Goal: Use online tool/utility

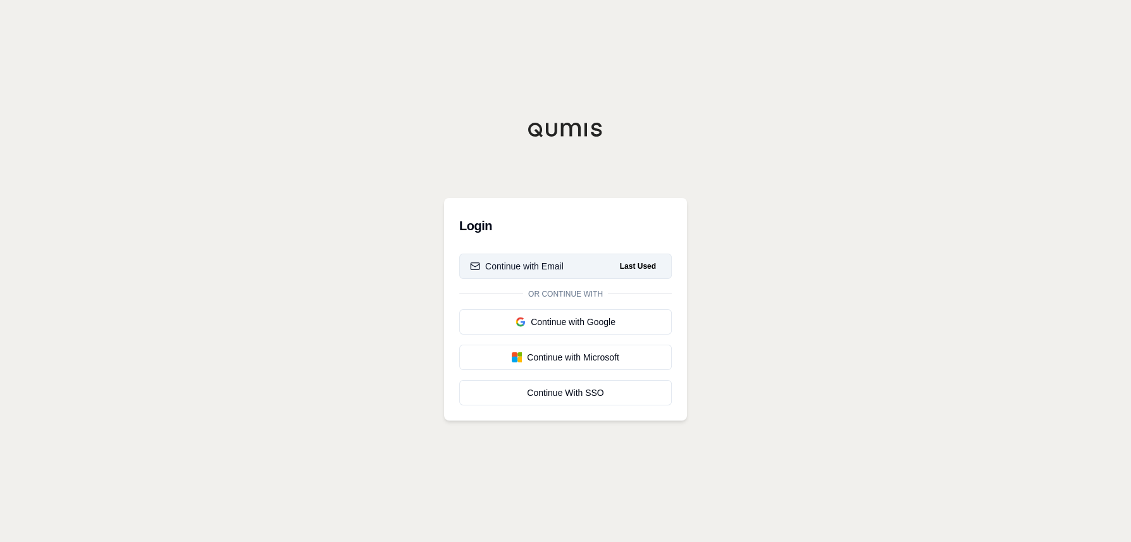
click at [526, 269] on div "Continue with Email" at bounding box center [517, 266] width 94 height 13
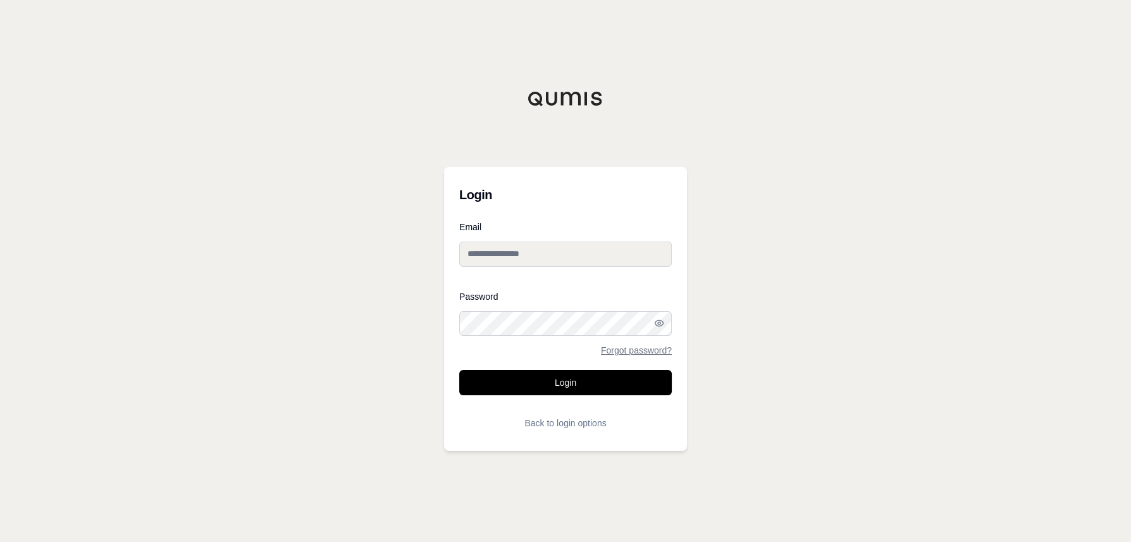
click at [522, 262] on input "Email" at bounding box center [565, 254] width 213 height 25
type input "**********"
click at [558, 383] on button "Login" at bounding box center [565, 382] width 213 height 25
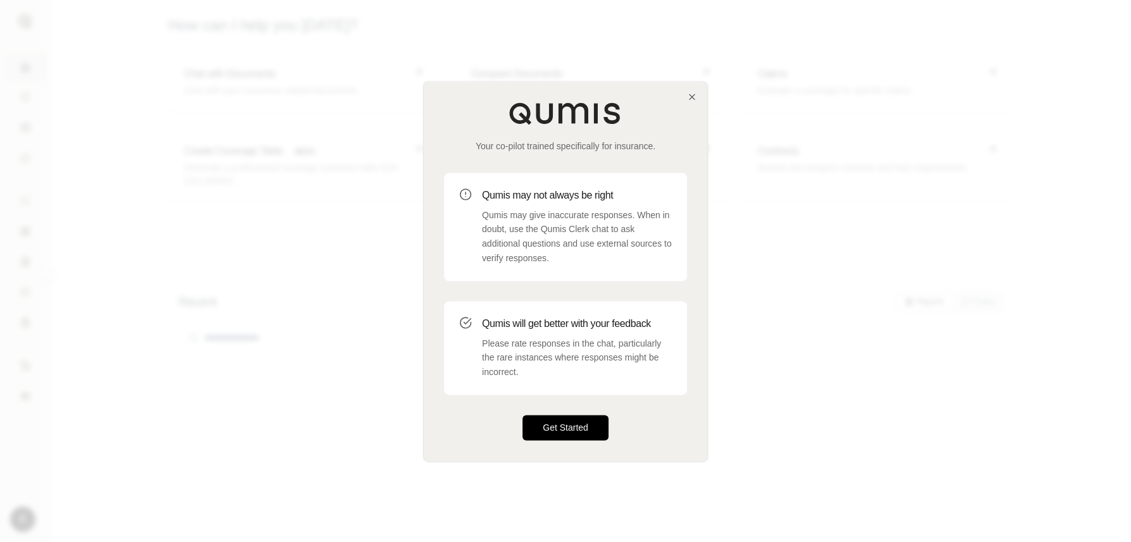
click at [560, 425] on button "Get Started" at bounding box center [565, 427] width 86 height 25
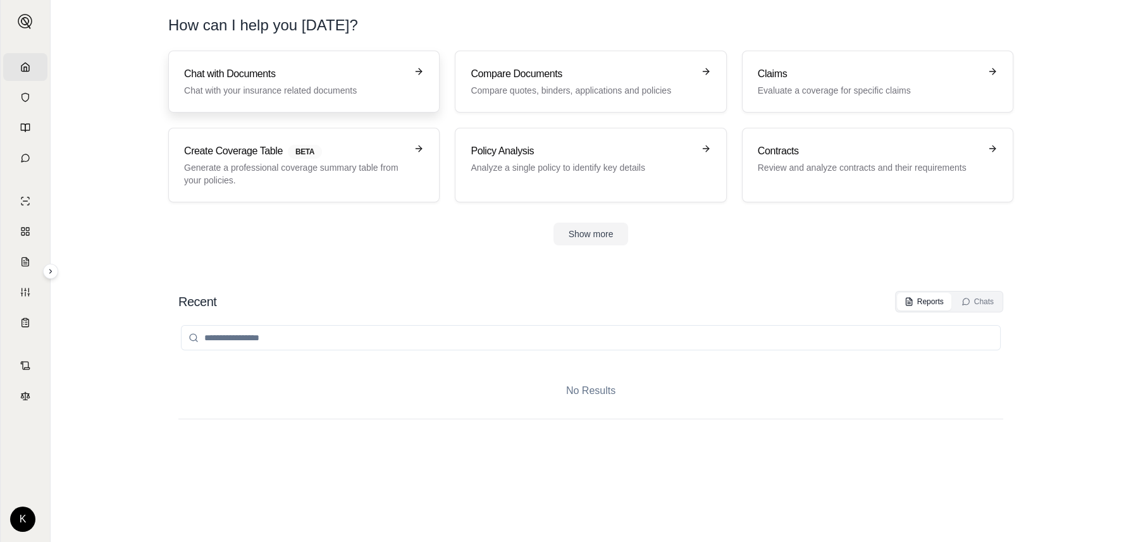
click at [259, 75] on h3 "Chat with Documents" at bounding box center [295, 73] width 222 height 15
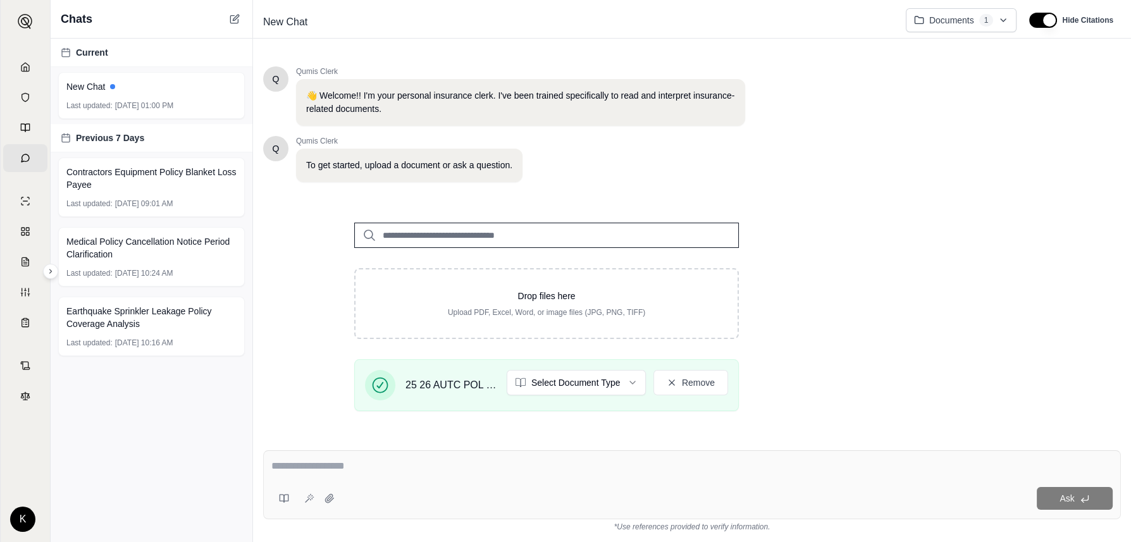
scroll to position [142, 0]
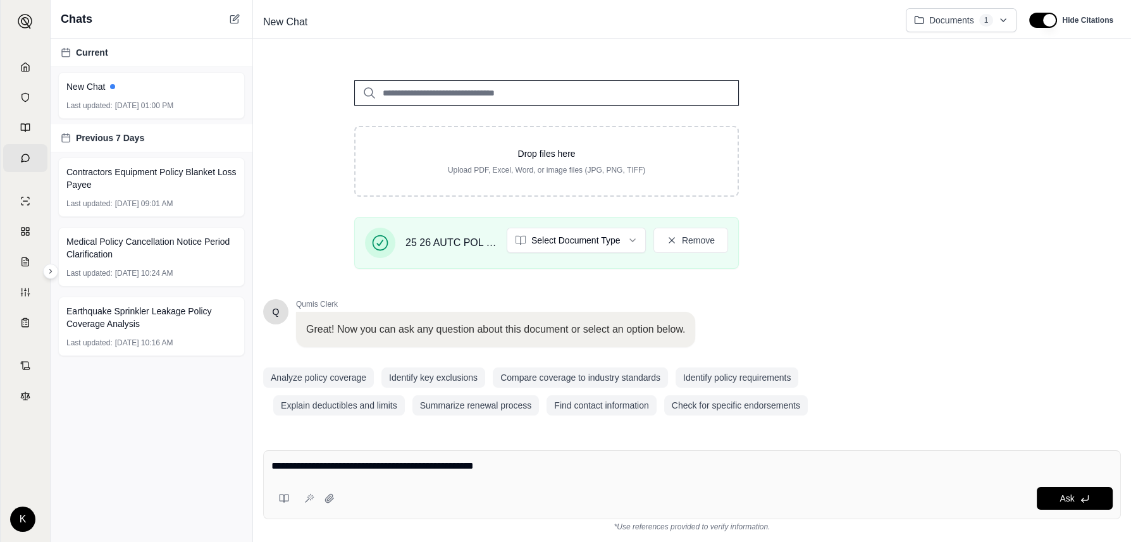
type textarea "**********"
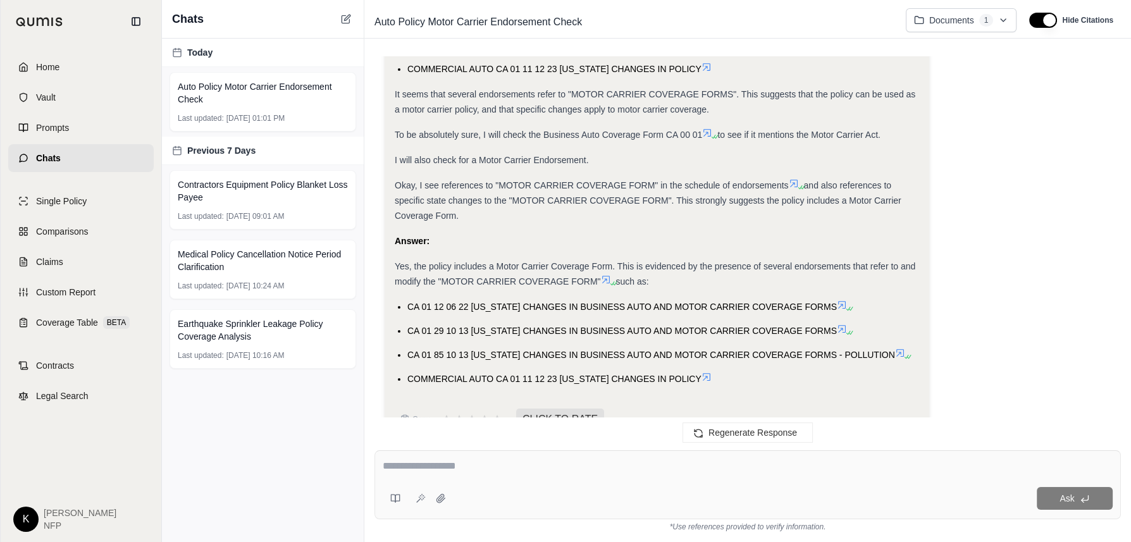
scroll to position [494, 0]
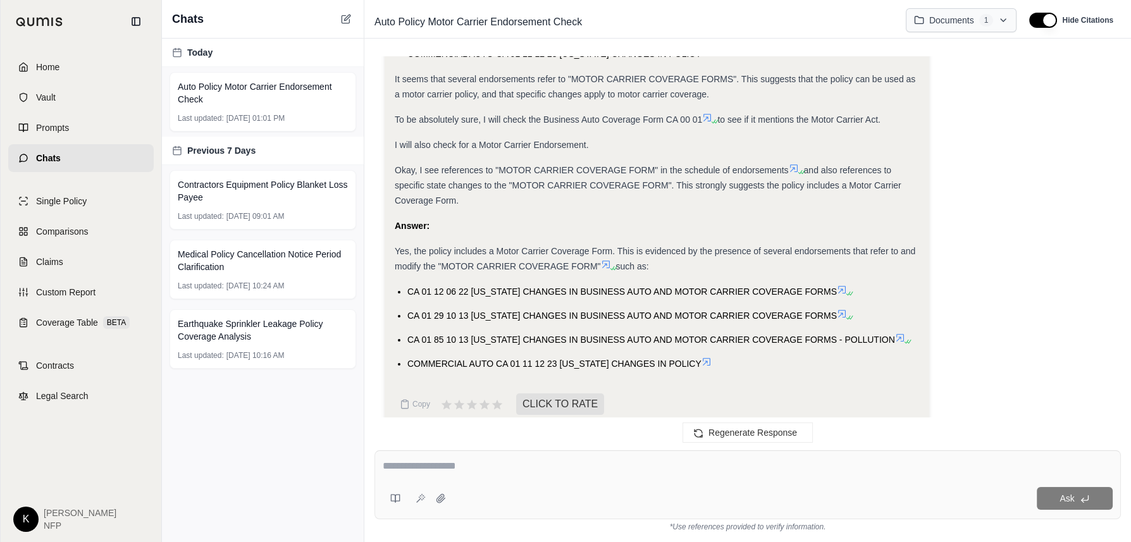
click at [1005, 18] on html "Home Vault Prompts Chats Single Policy Comparisons Claims Custom Report Coverag…" at bounding box center [565, 271] width 1131 height 542
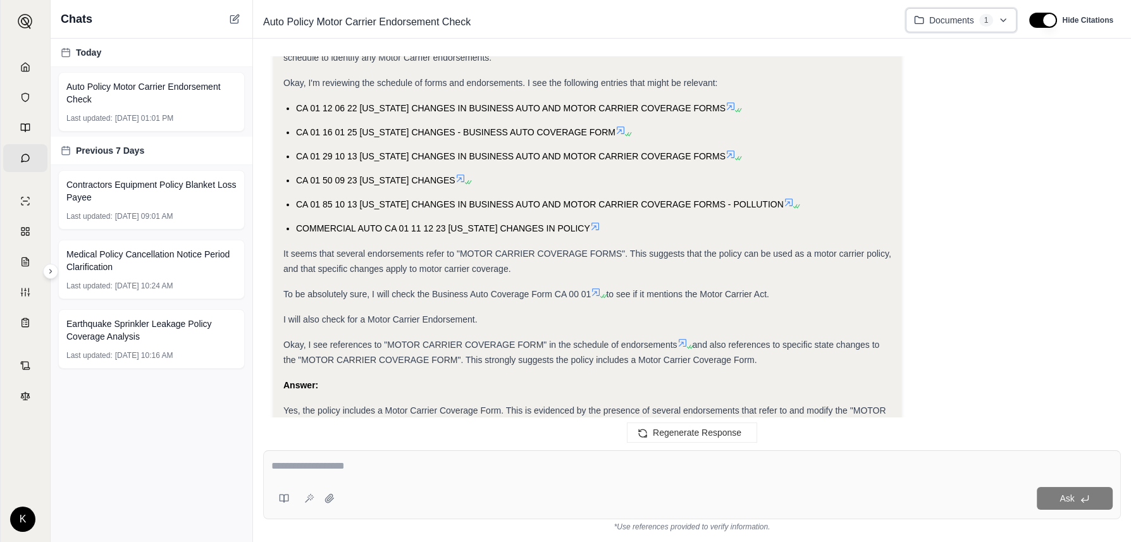
scroll to position [289, 0]
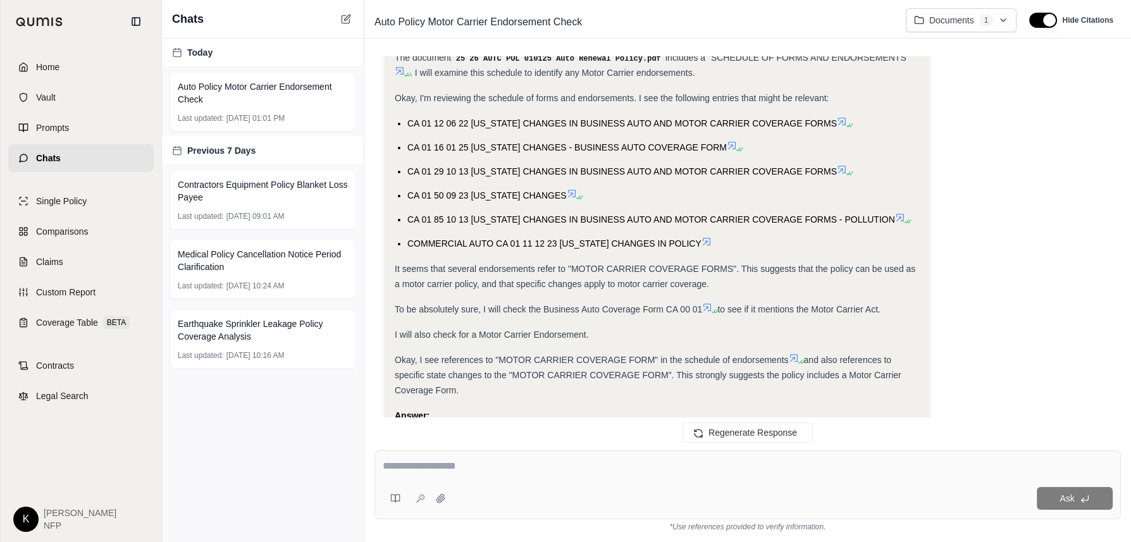
click at [27, 522] on html "Home Vault Prompts Chats Single Policy Comparisons Claims Custom Report Coverag…" at bounding box center [565, 271] width 1131 height 542
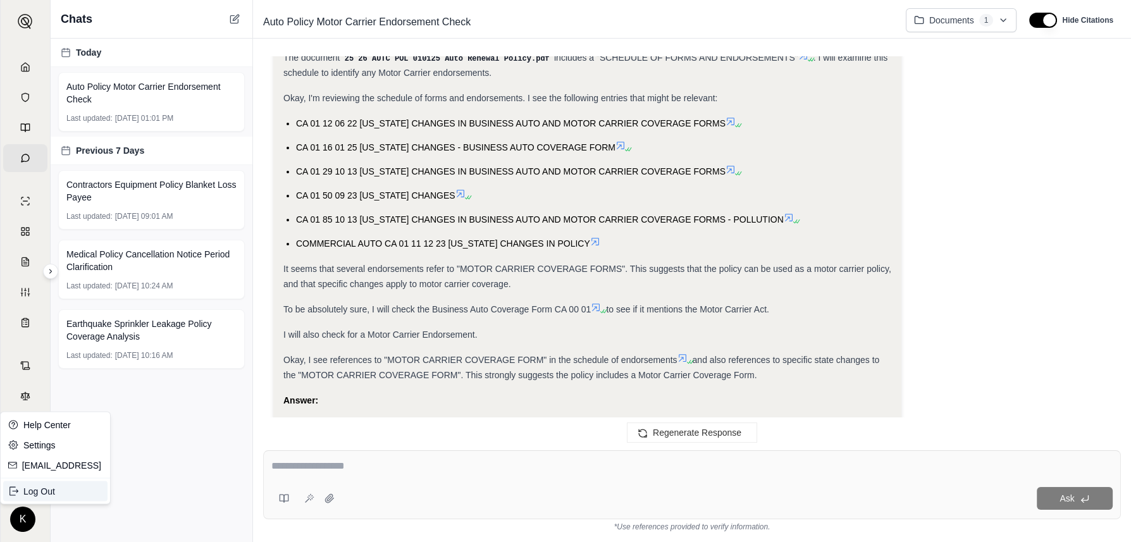
click at [35, 490] on div "Log Out" at bounding box center [55, 491] width 104 height 20
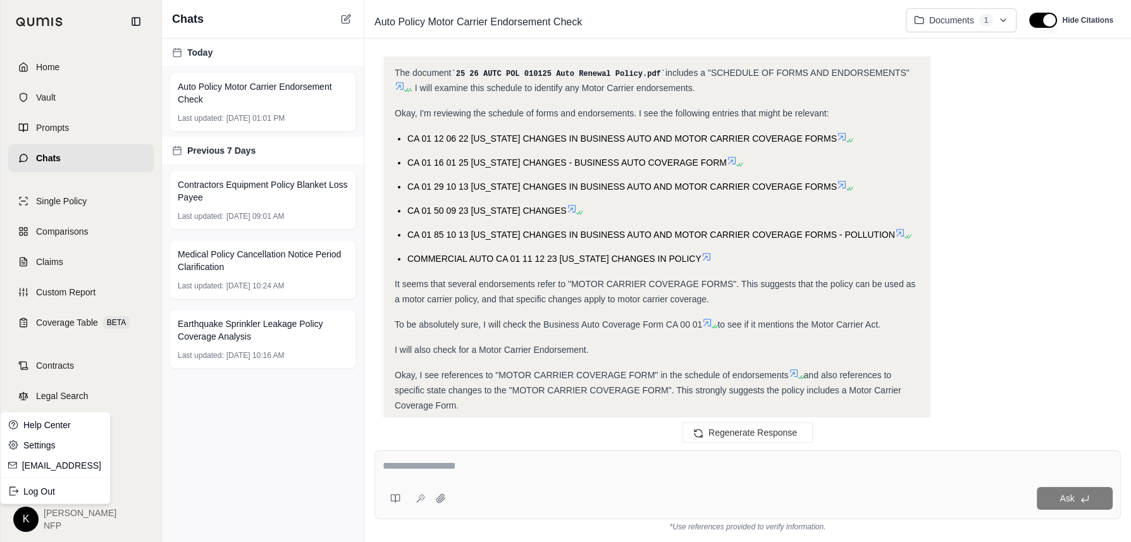
scroll to position [304, 0]
